Goal: Navigation & Orientation: Find specific page/section

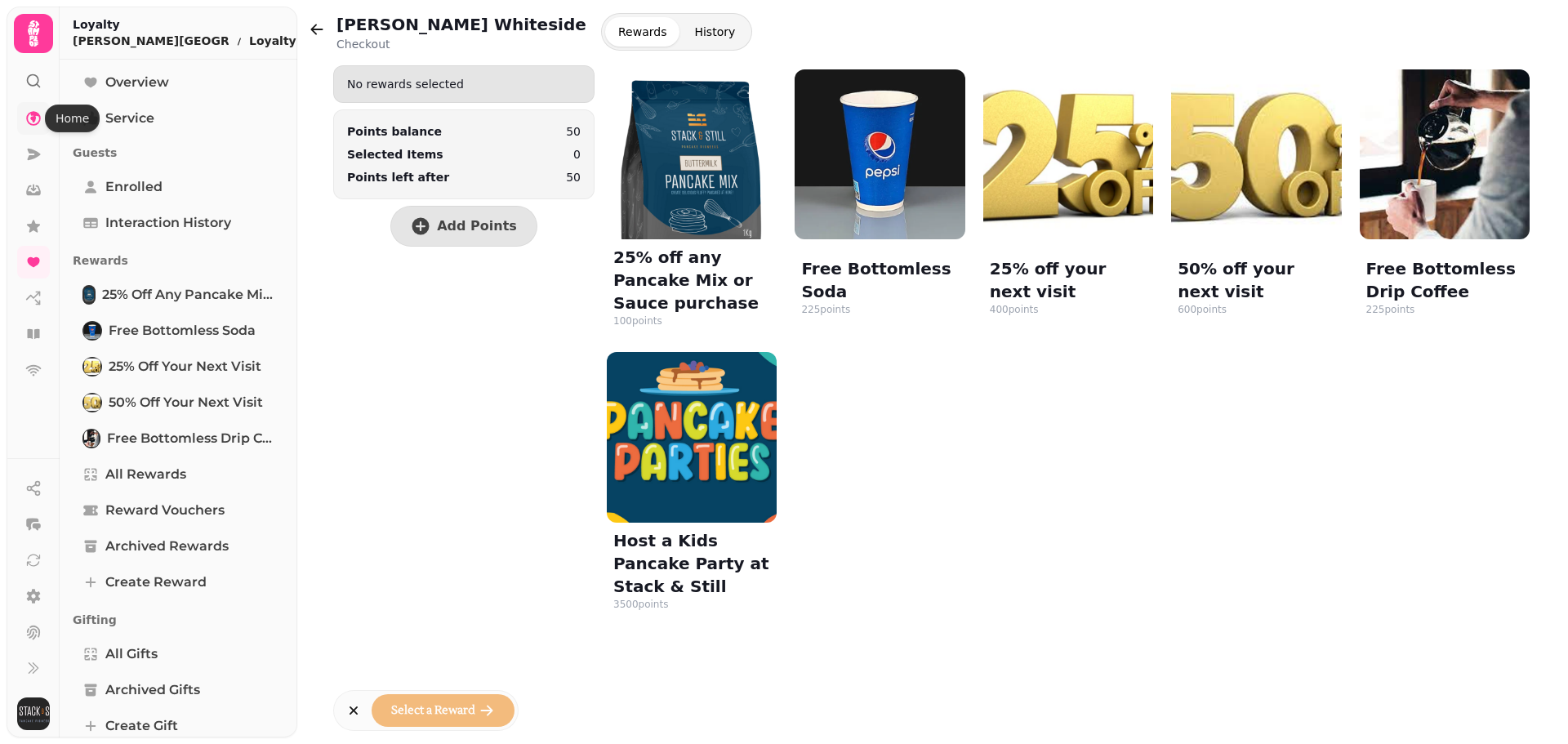
click at [38, 118] on icon at bounding box center [33, 118] width 17 height 17
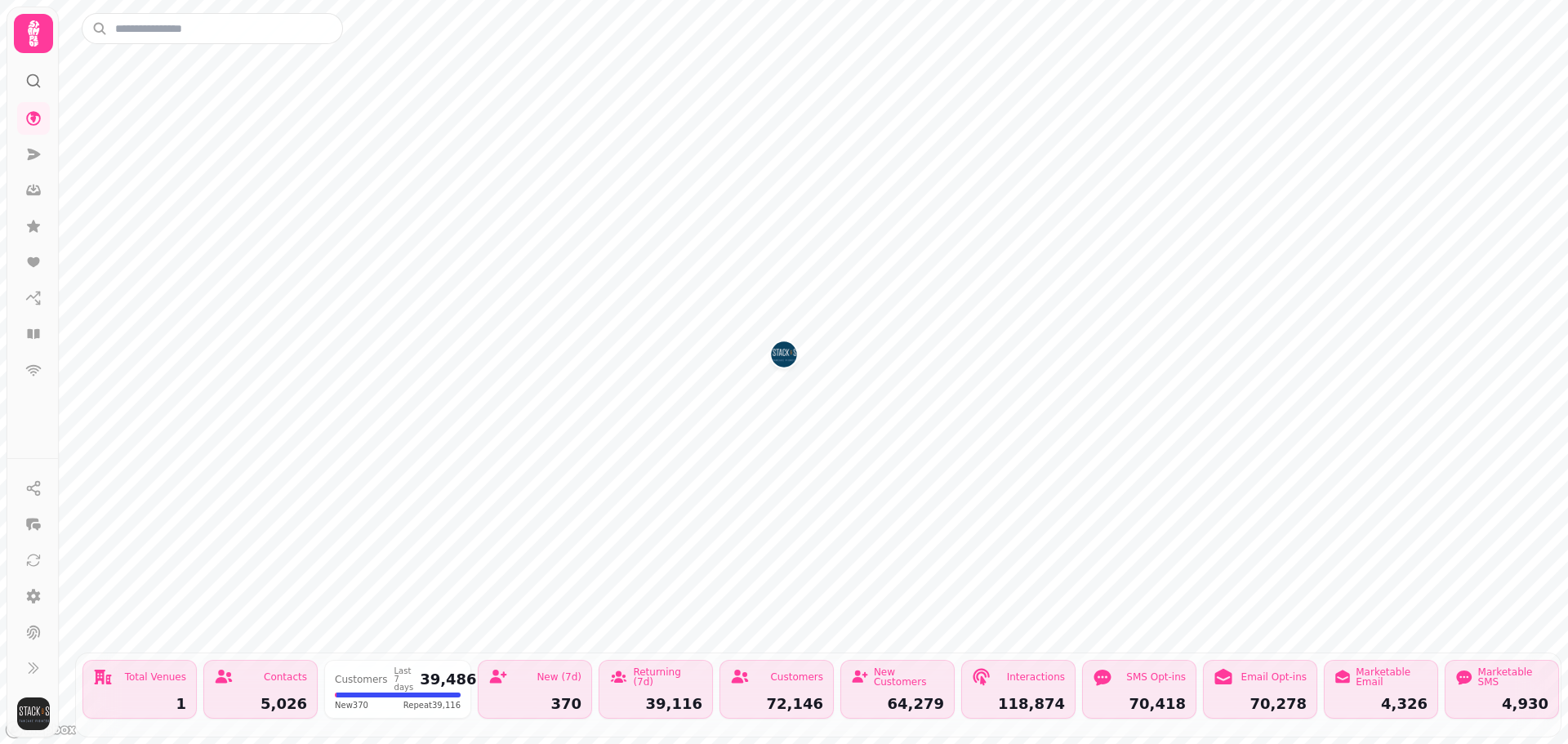
click at [771, 348] on button "West George St" at bounding box center [784, 354] width 27 height 27
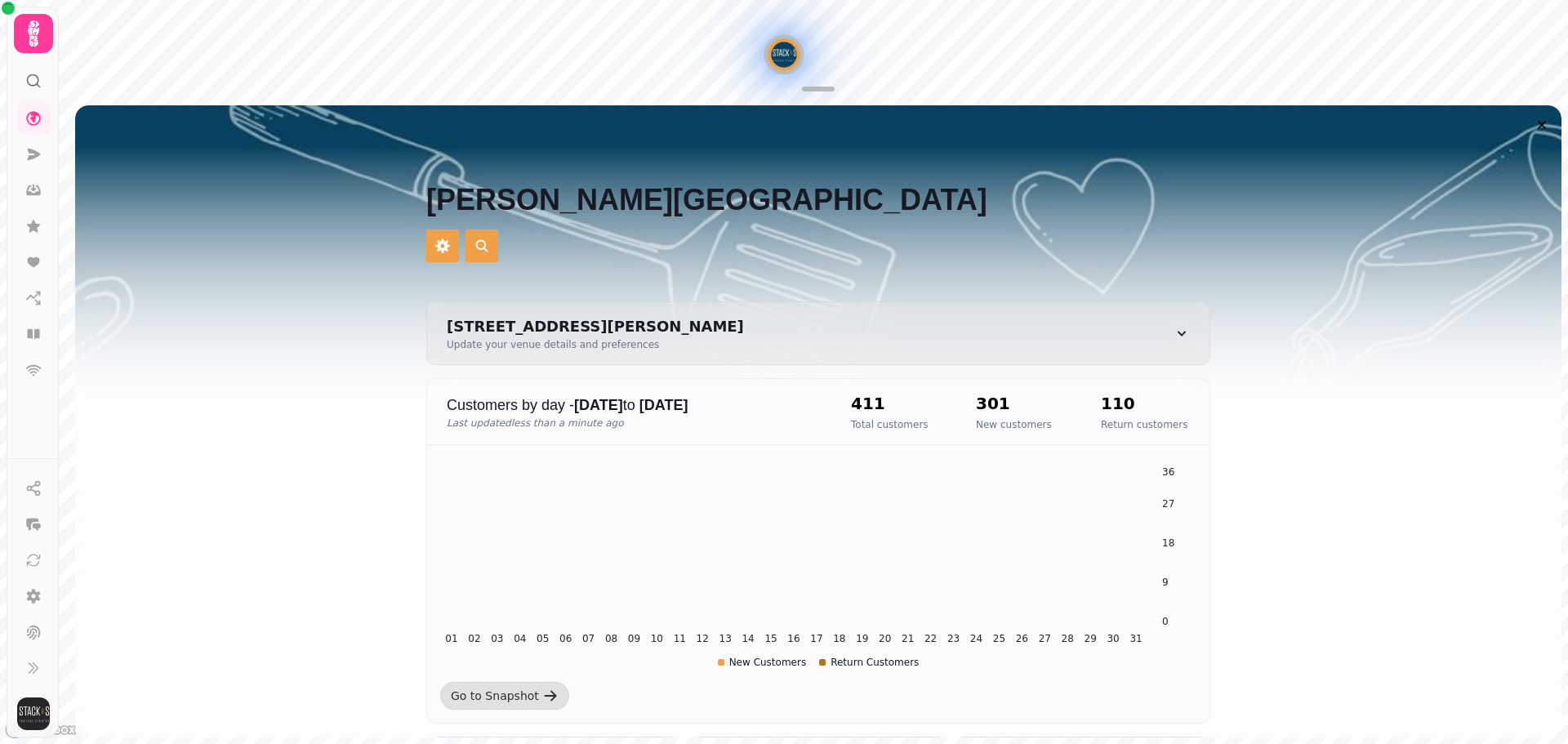
click at [786, 354] on div "[STREET_ADDRESS][PERSON_NAME] Update your venue details and preferences" at bounding box center [817, 333] width 782 height 62
select select "**********"
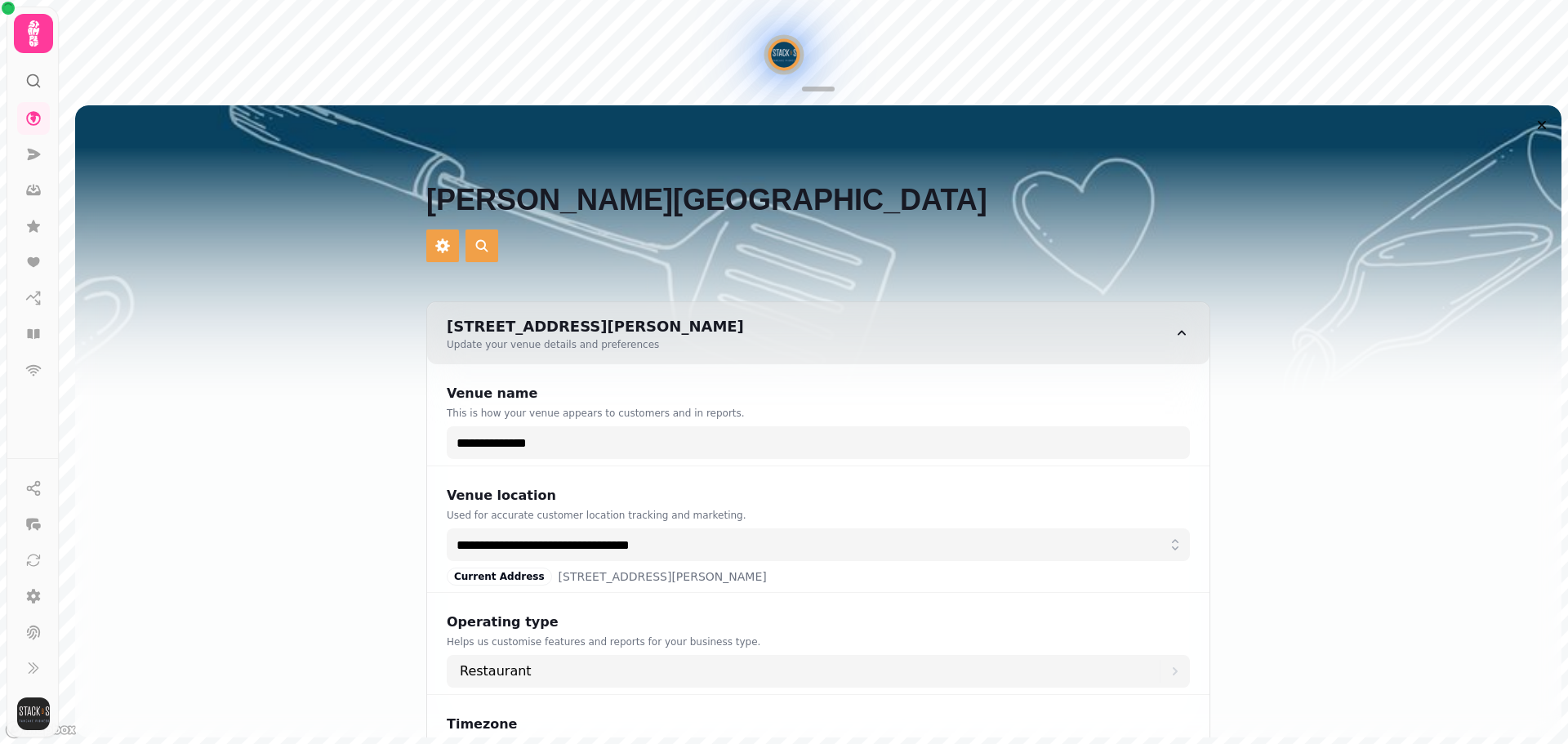
select select "**********"
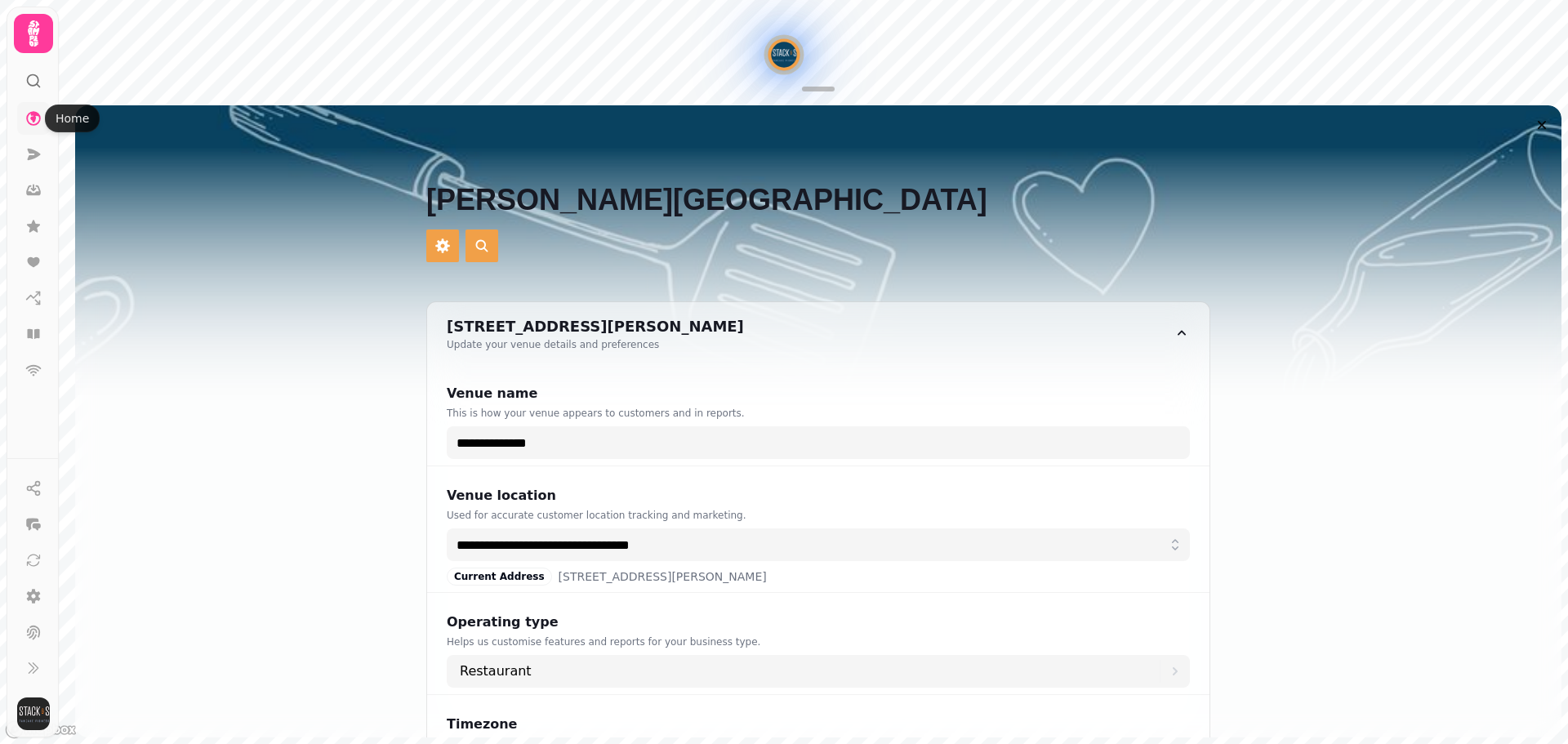
click at [31, 120] on icon at bounding box center [33, 118] width 17 height 17
click at [30, 25] on icon at bounding box center [32, 32] width 32 height 32
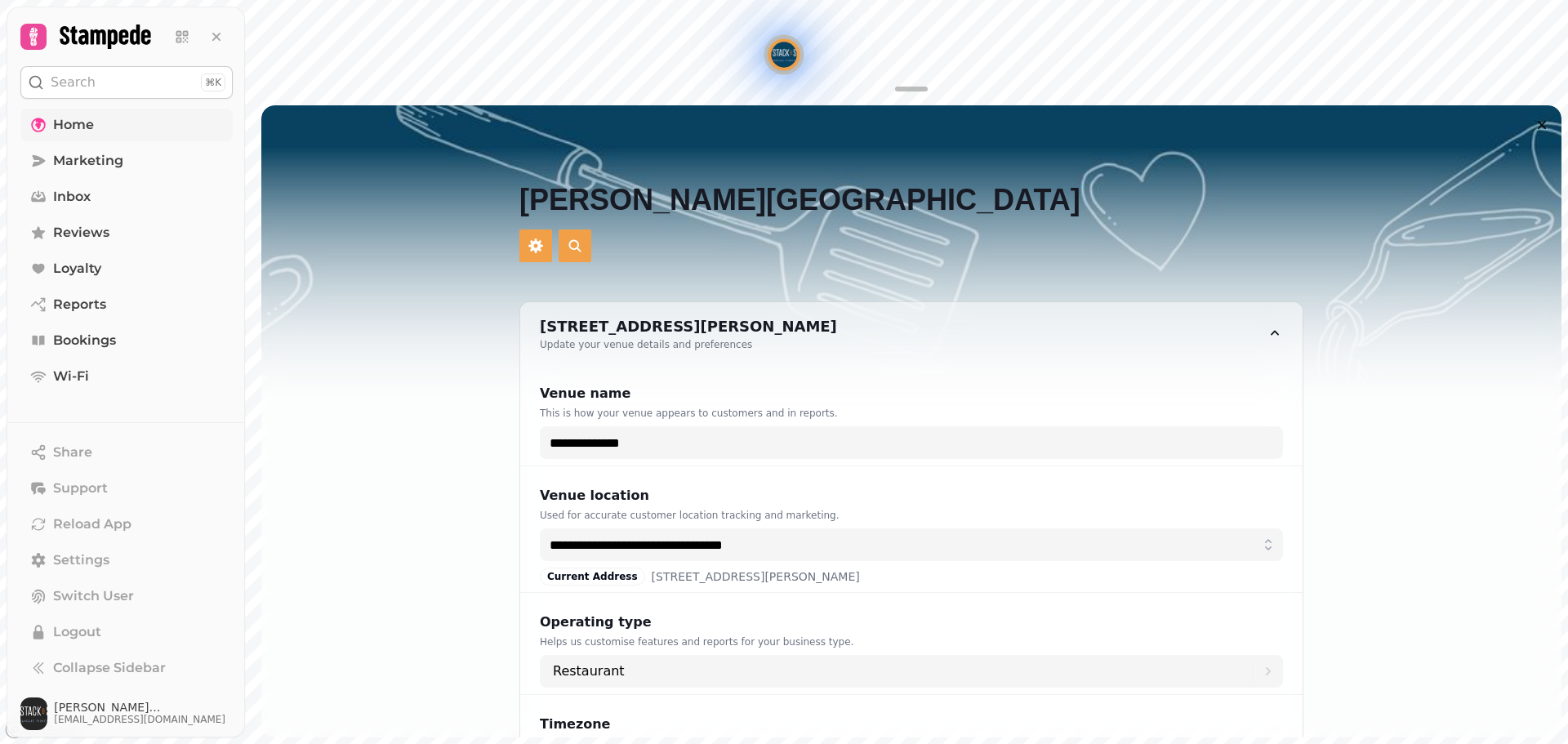
click at [76, 131] on span "Home" at bounding box center [74, 125] width 41 height 20
click at [81, 156] on span "Marketing" at bounding box center [88, 161] width 70 height 20
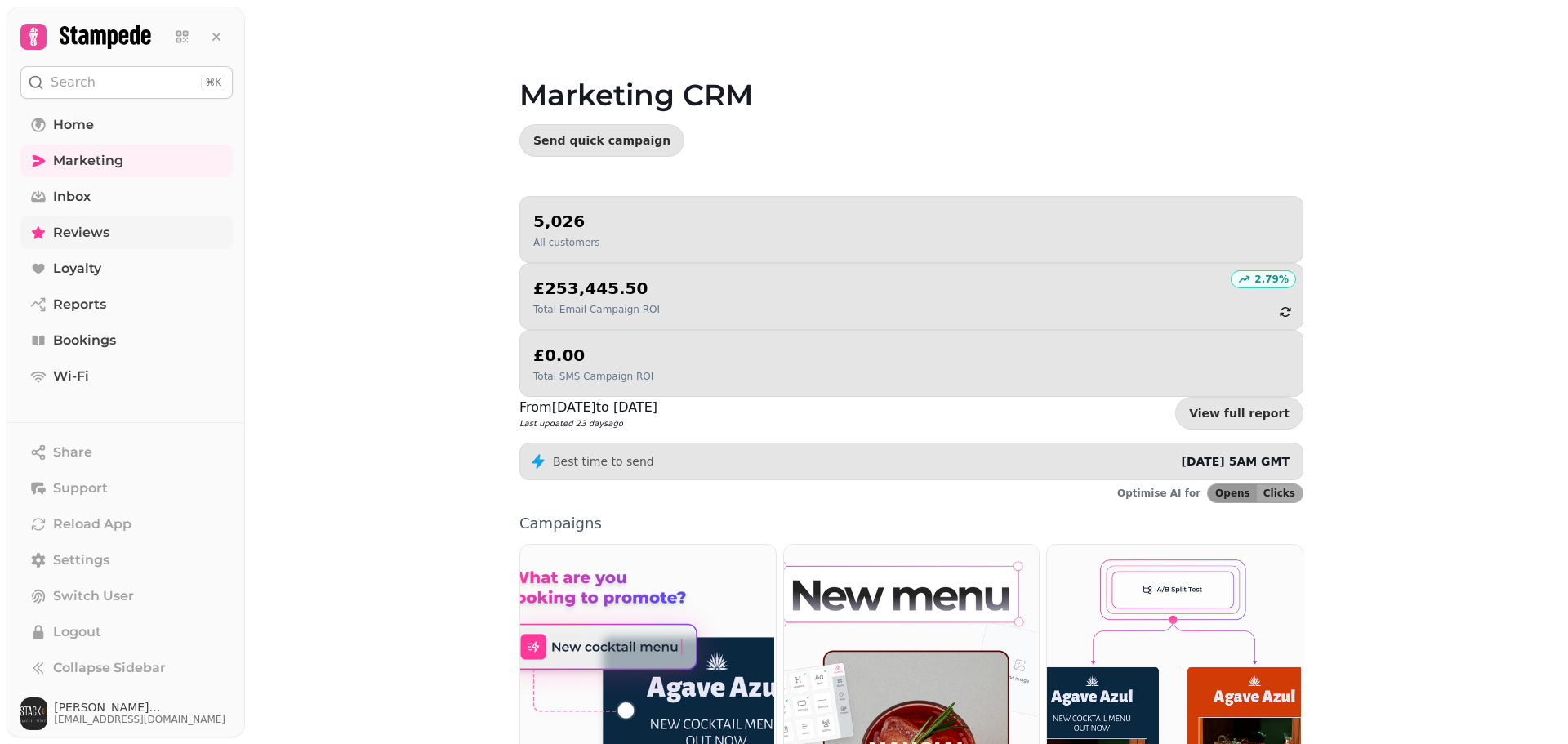
click at [113, 238] on link "Reviews" at bounding box center [127, 232] width 212 height 32
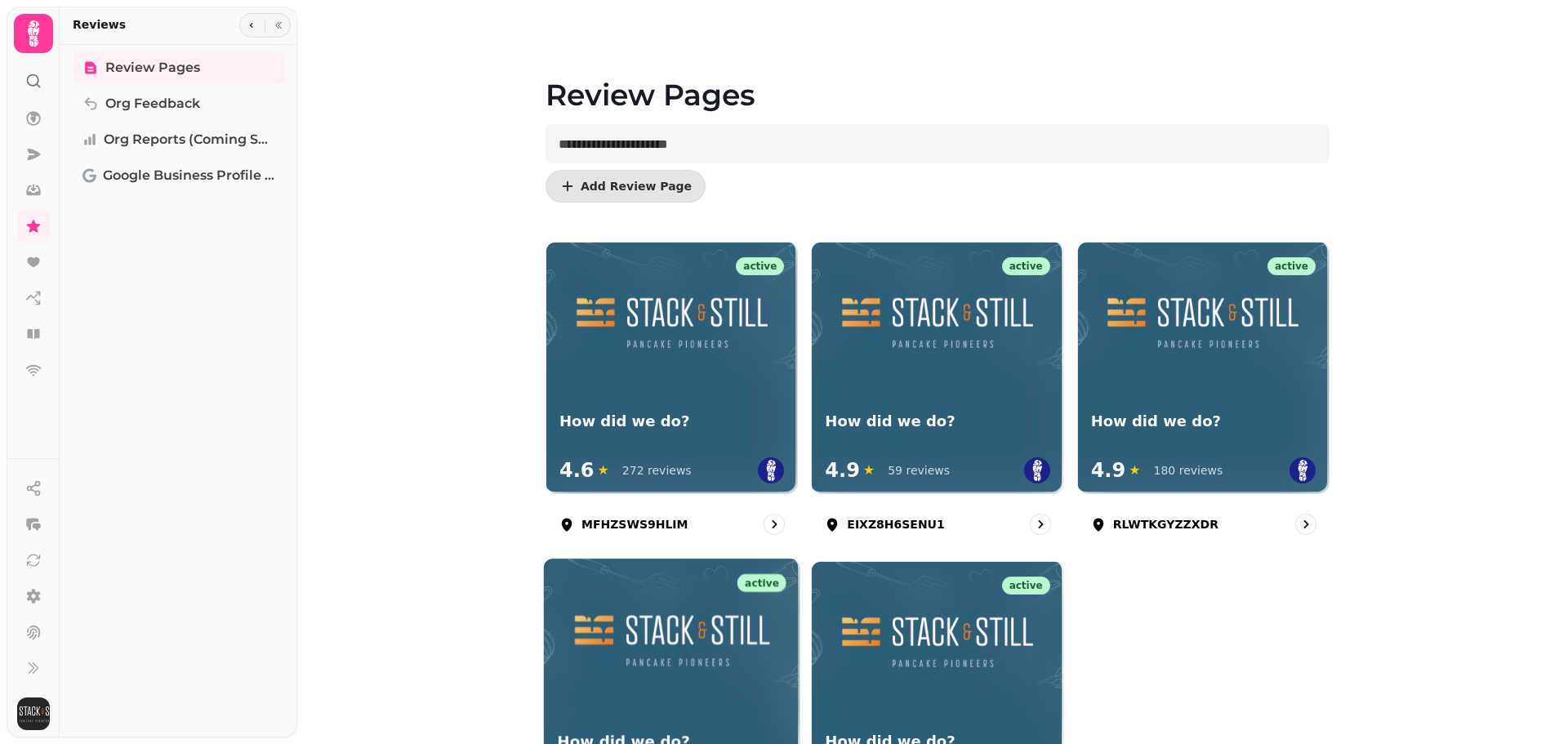
scroll to position [163, 0]
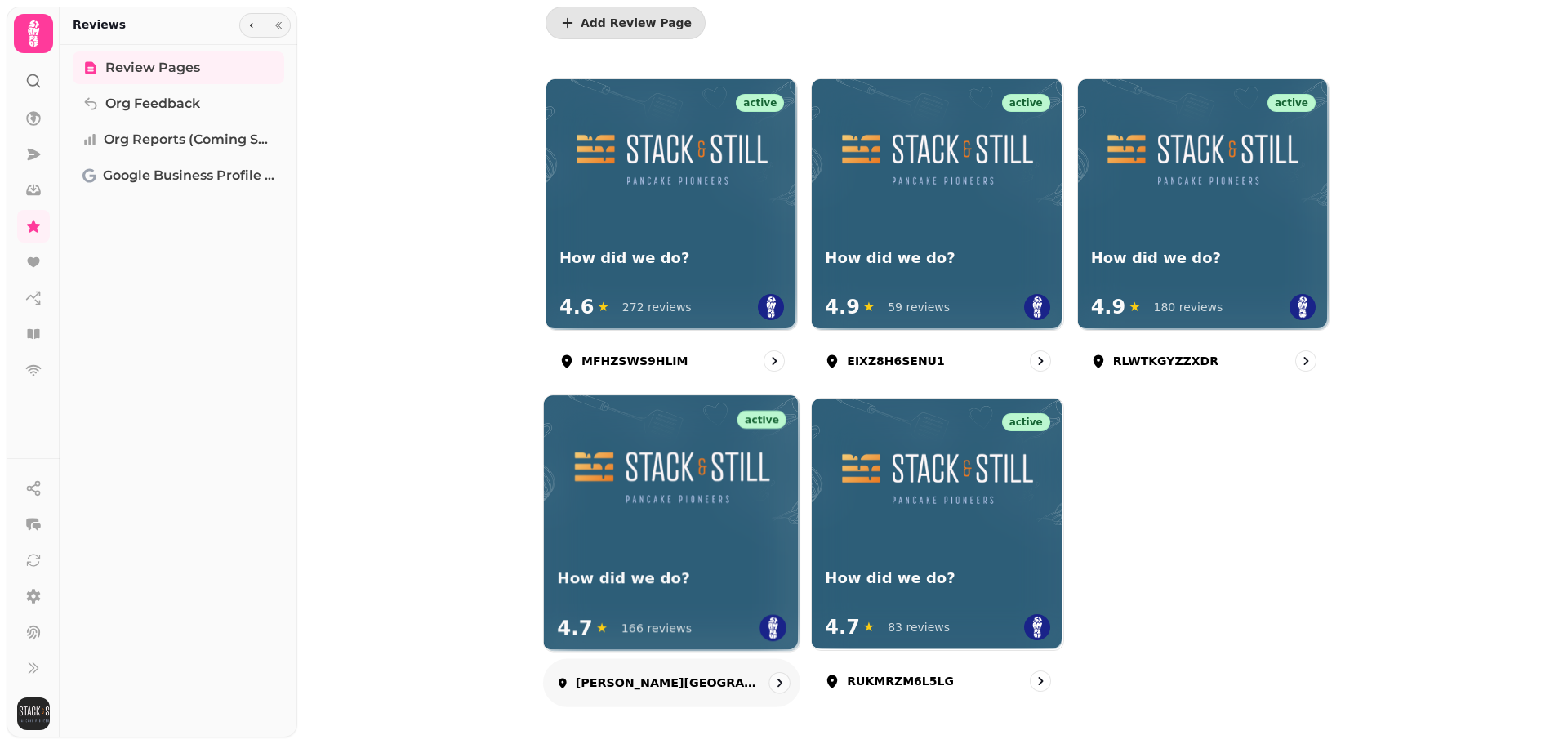
click at [704, 510] on img at bounding box center [671, 475] width 213 height 107
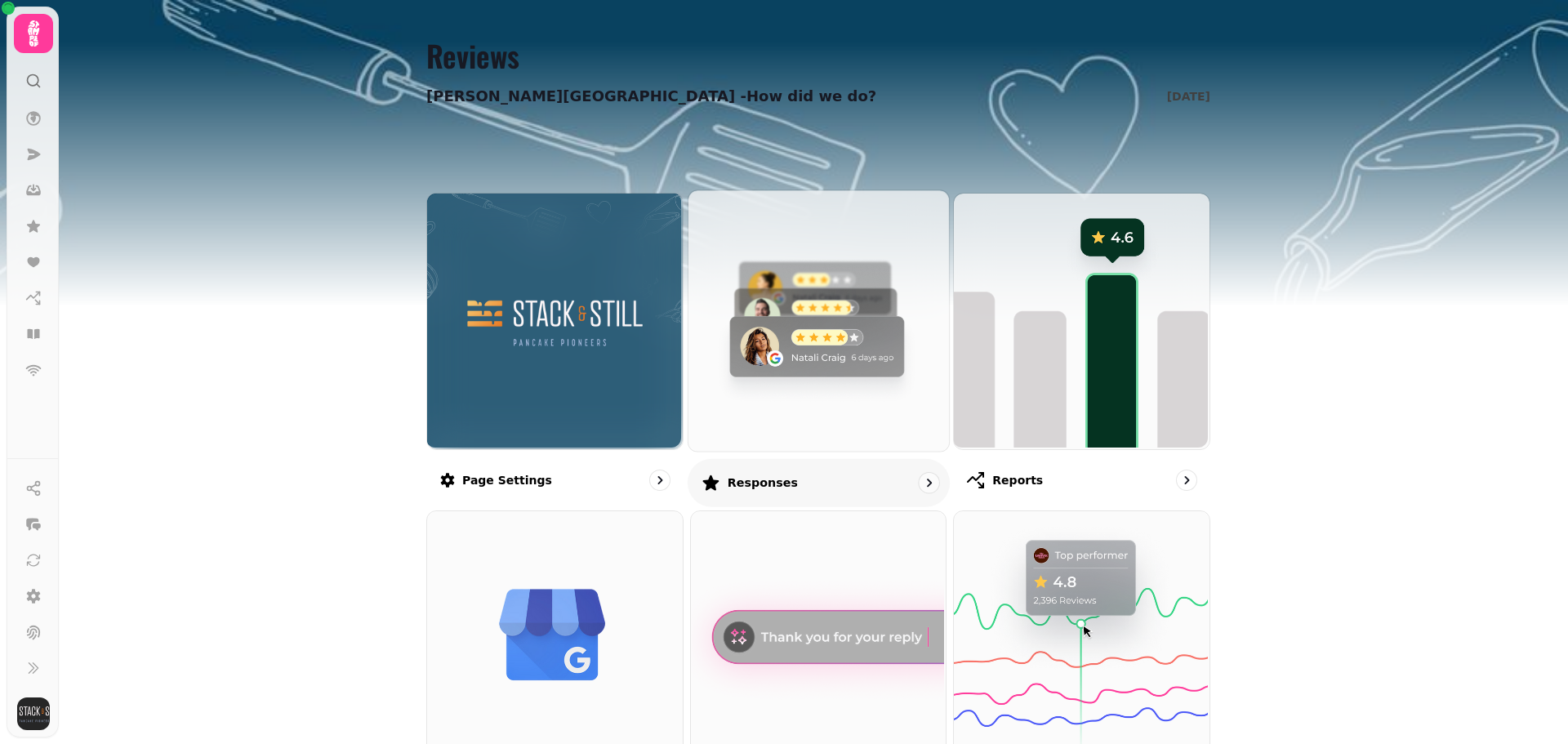
click at [797, 330] on img at bounding box center [815, 319] width 261 height 261
